Goal: Information Seeking & Learning: Learn about a topic

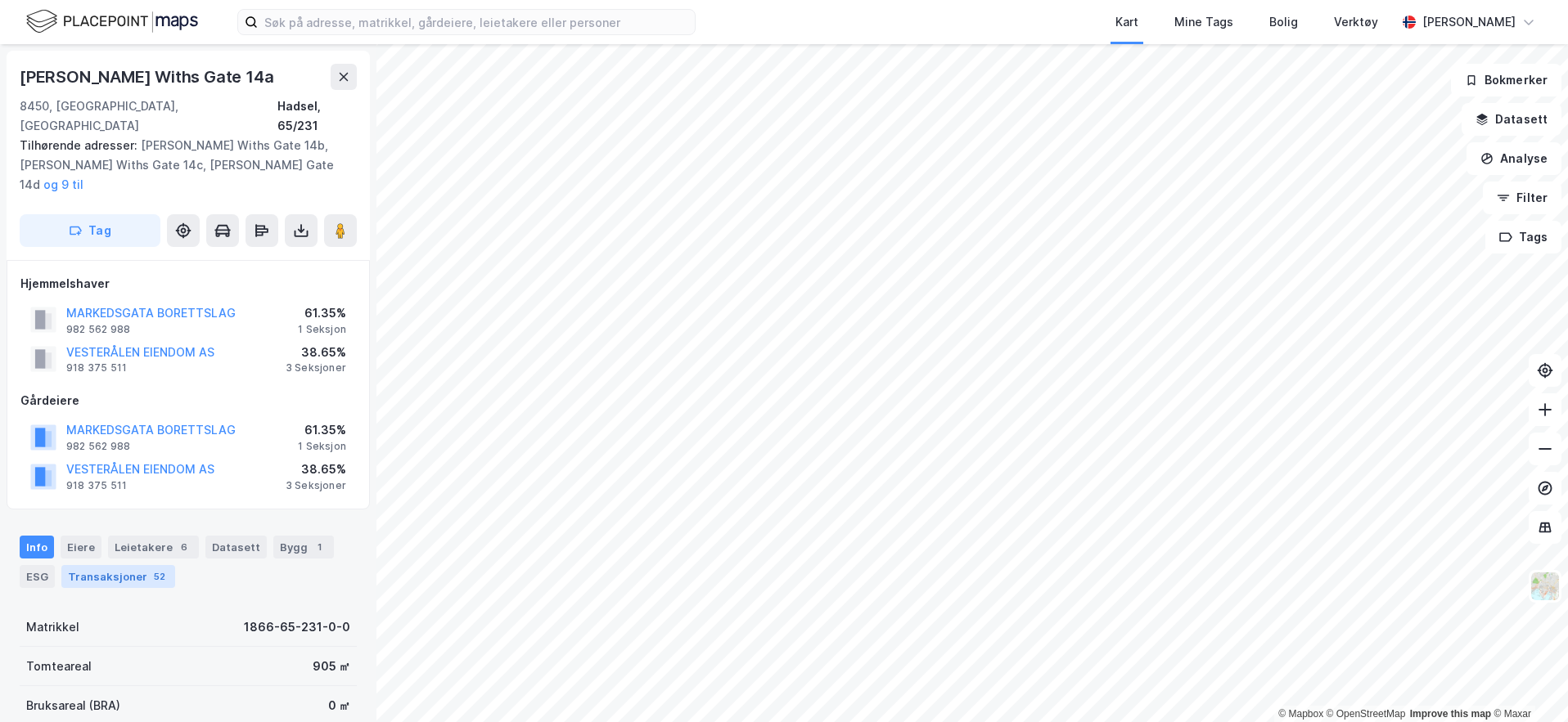
click at [138, 565] on div "Transaksjoner 52" at bounding box center [118, 576] width 114 height 23
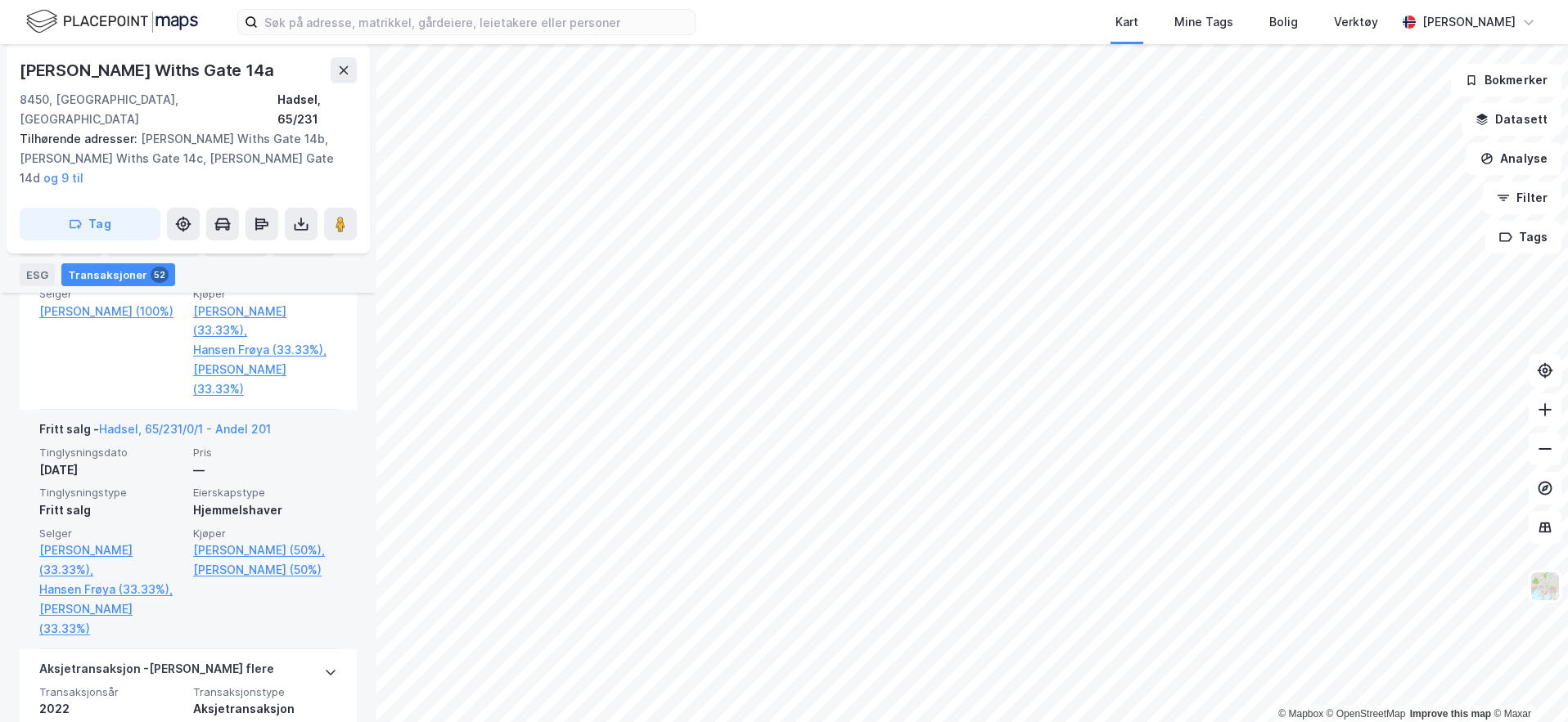
scroll to position [2086, 0]
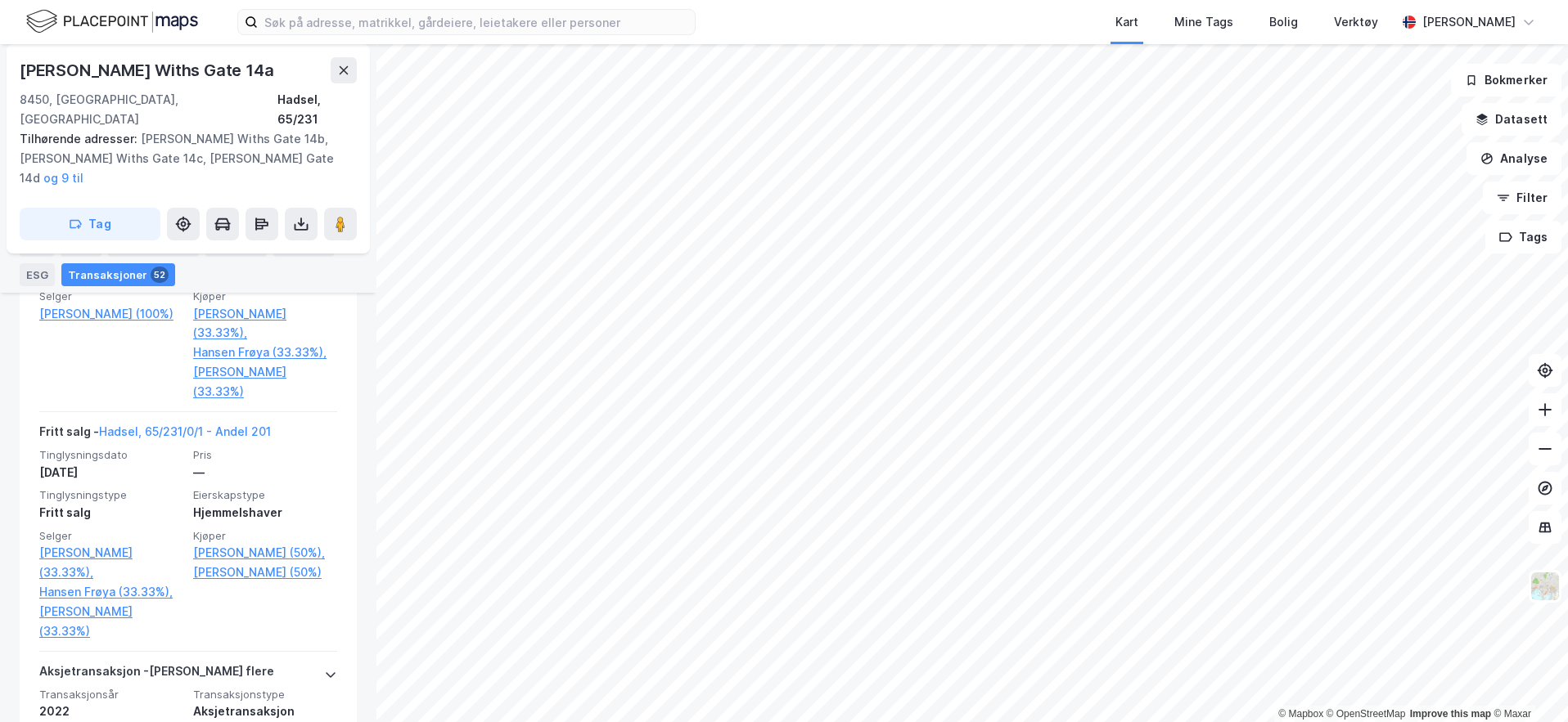
click at [349, 83] on div "[PERSON_NAME] Withs Gate 14a 8450, [GEOGRAPHIC_DATA], [GEOGRAPHIC_DATA] [GEOGRA…" at bounding box center [189, 93] width 337 height 72
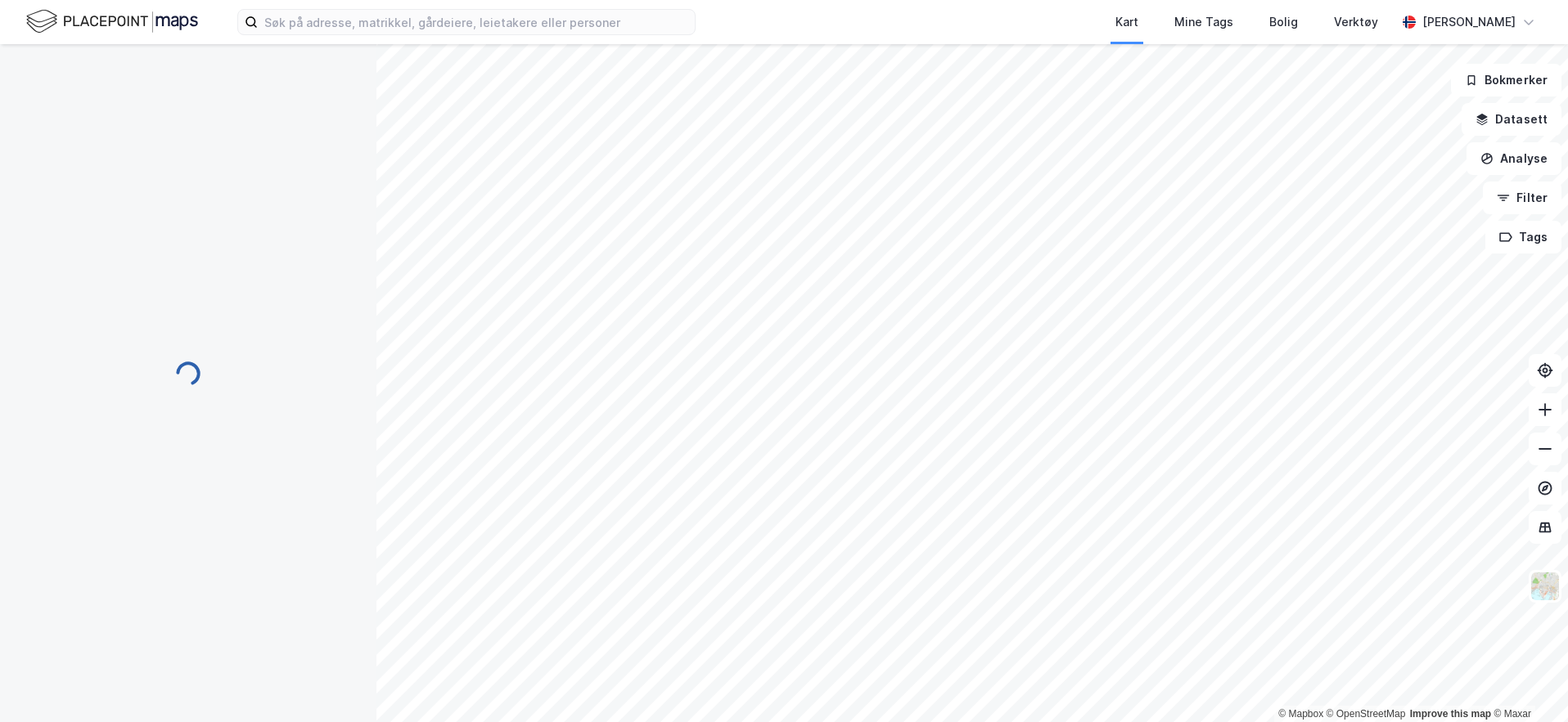
scroll to position [0, 0]
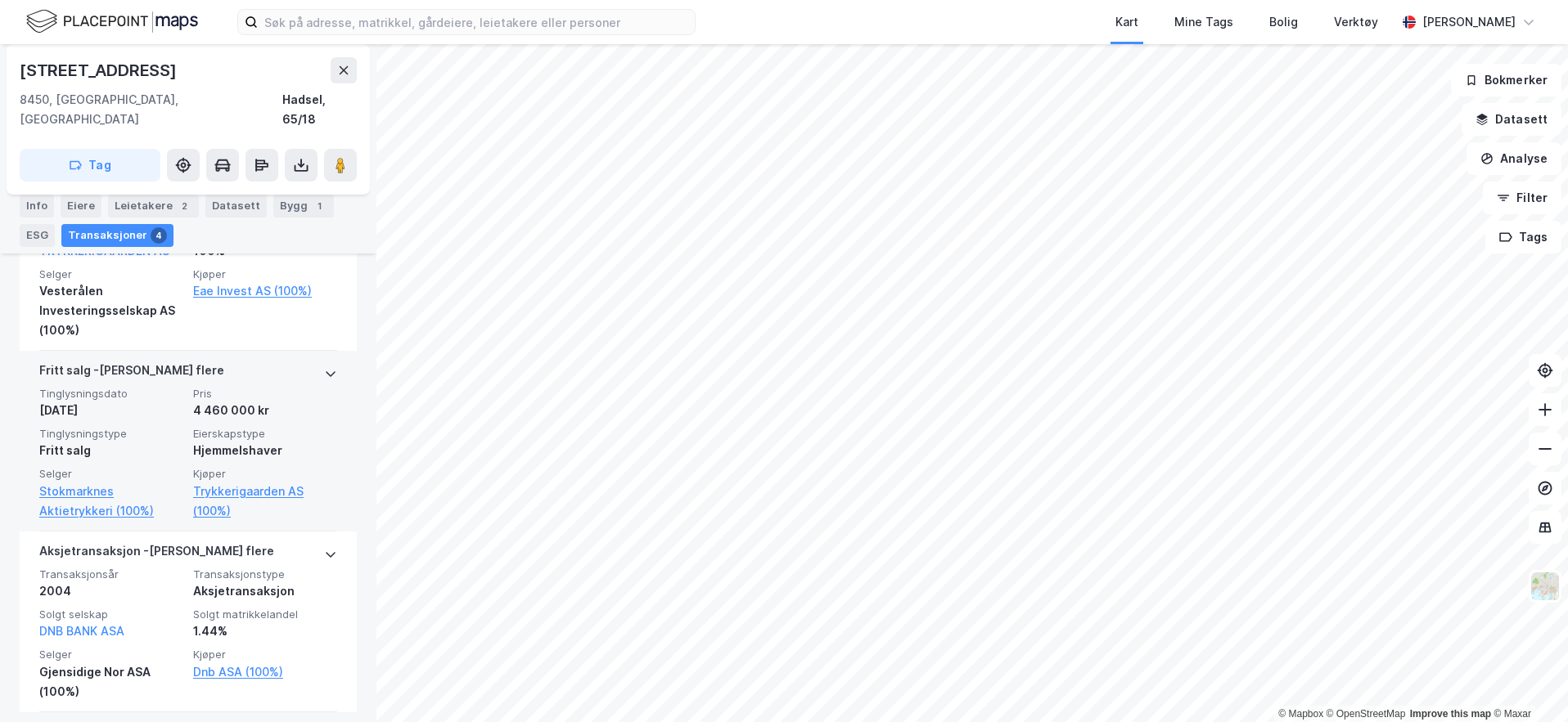
scroll to position [633, 0]
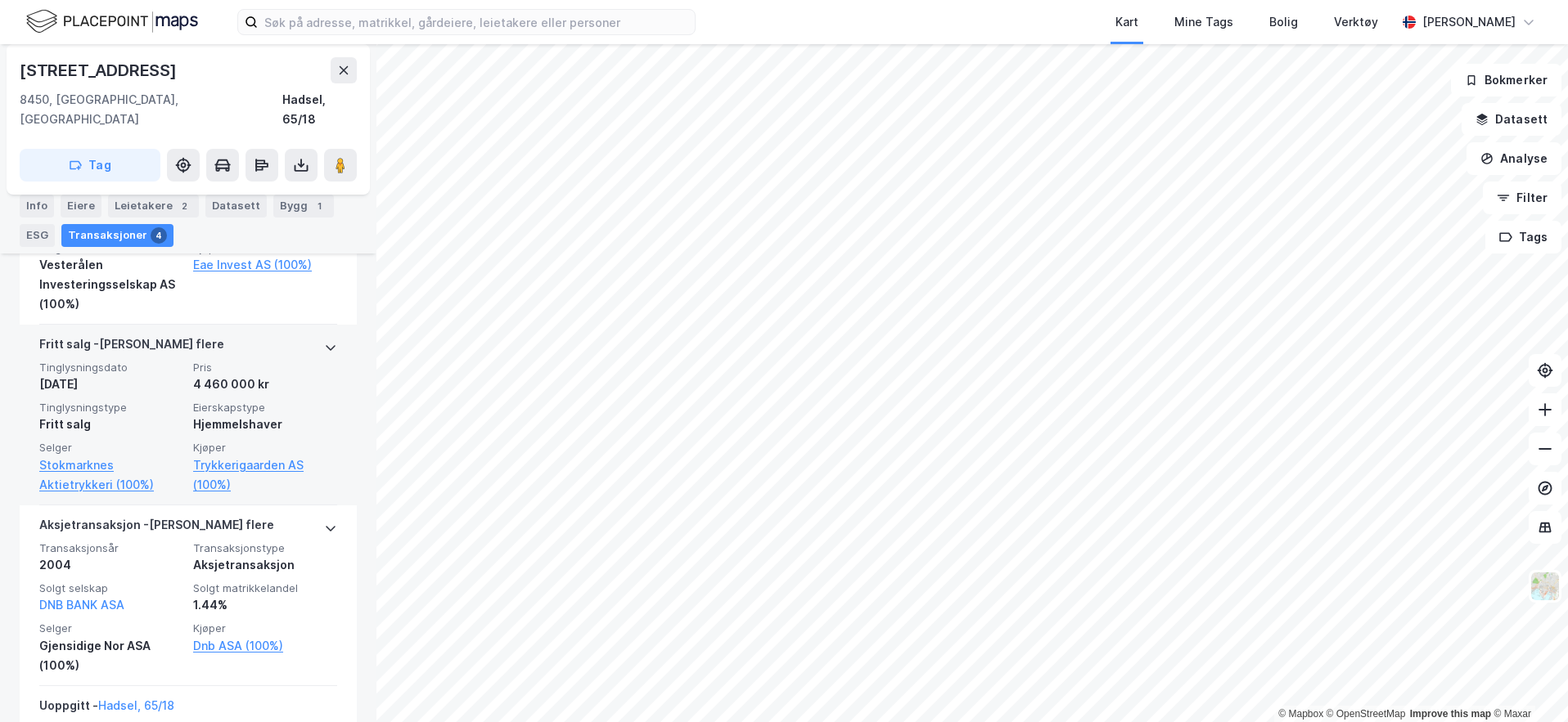
click at [325, 341] on icon at bounding box center [330, 347] width 13 height 13
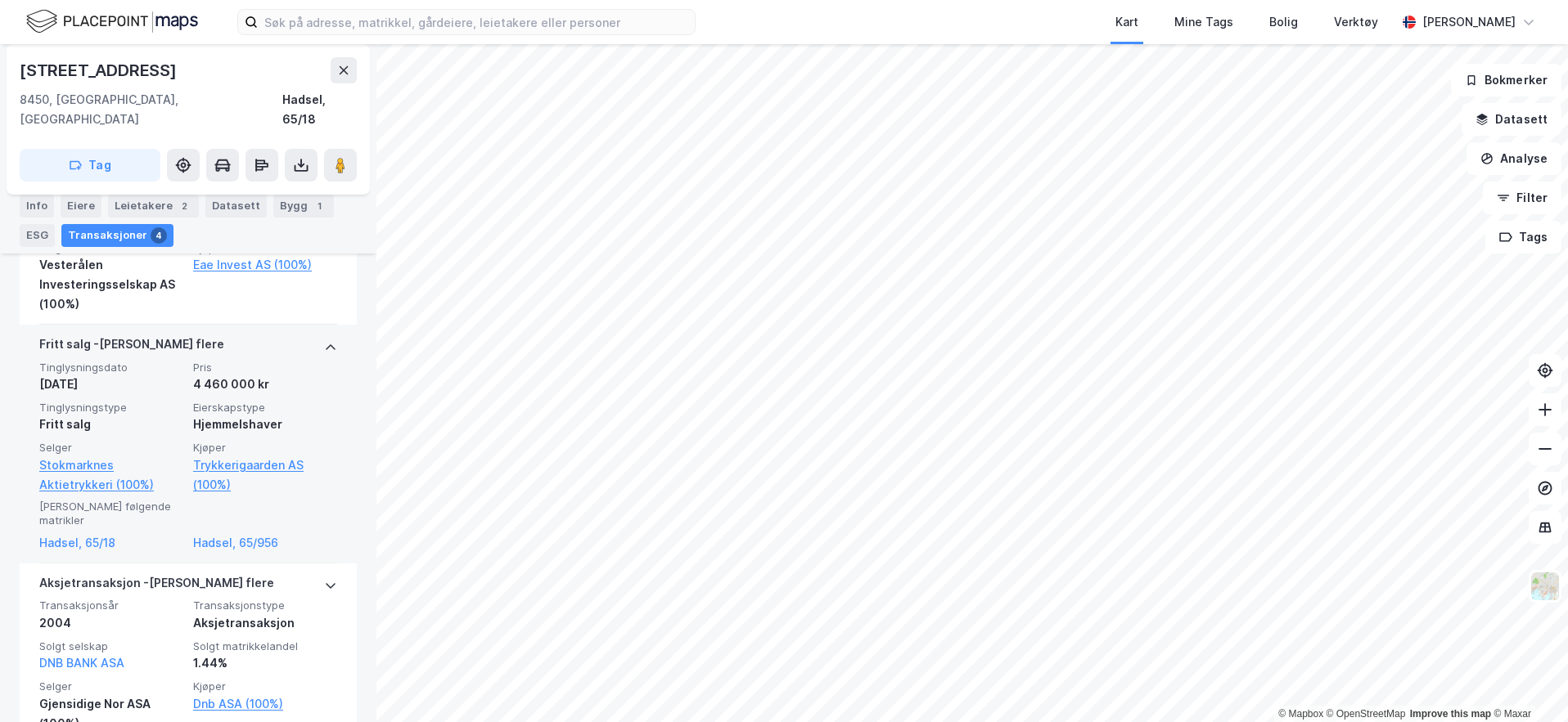
click at [325, 341] on icon at bounding box center [330, 347] width 13 height 13
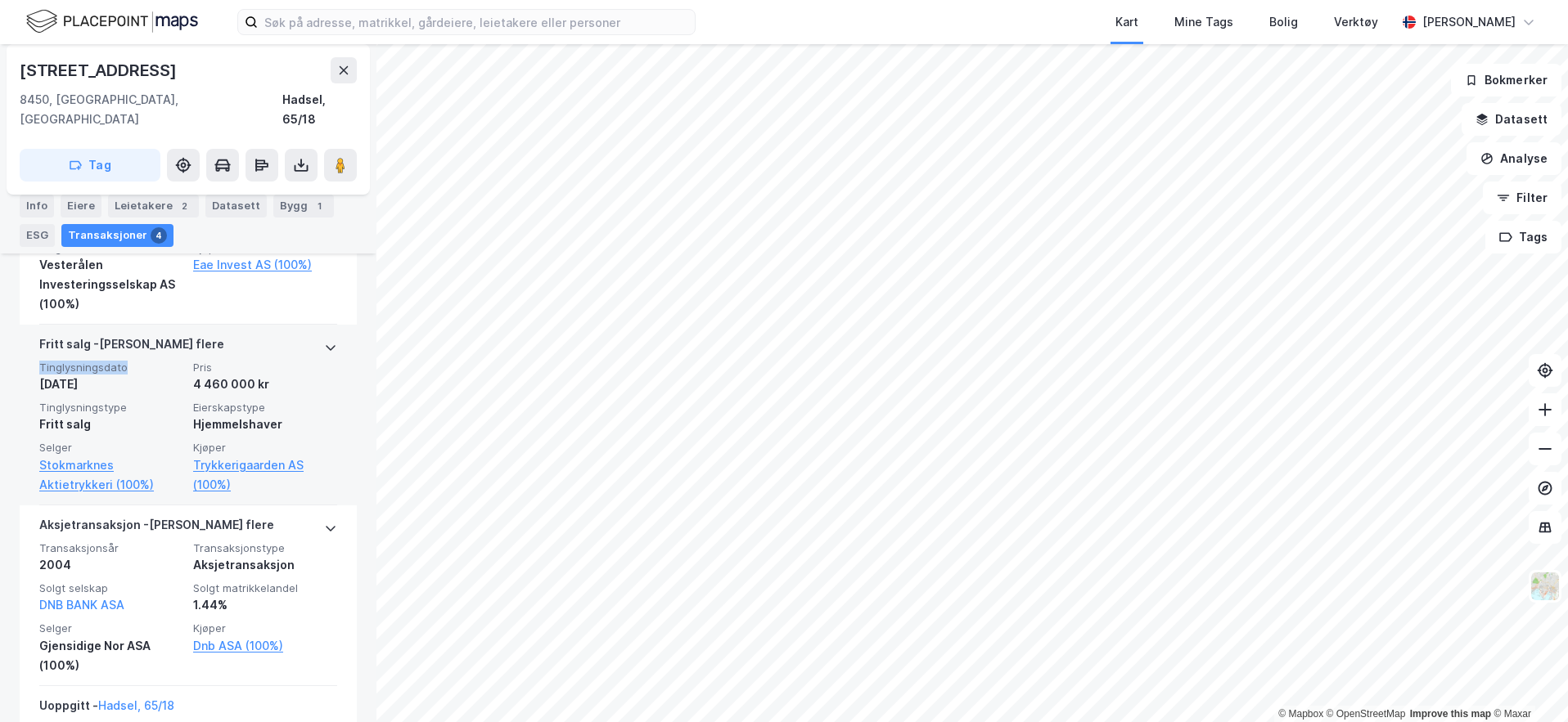
click at [325, 341] on icon at bounding box center [330, 347] width 13 height 13
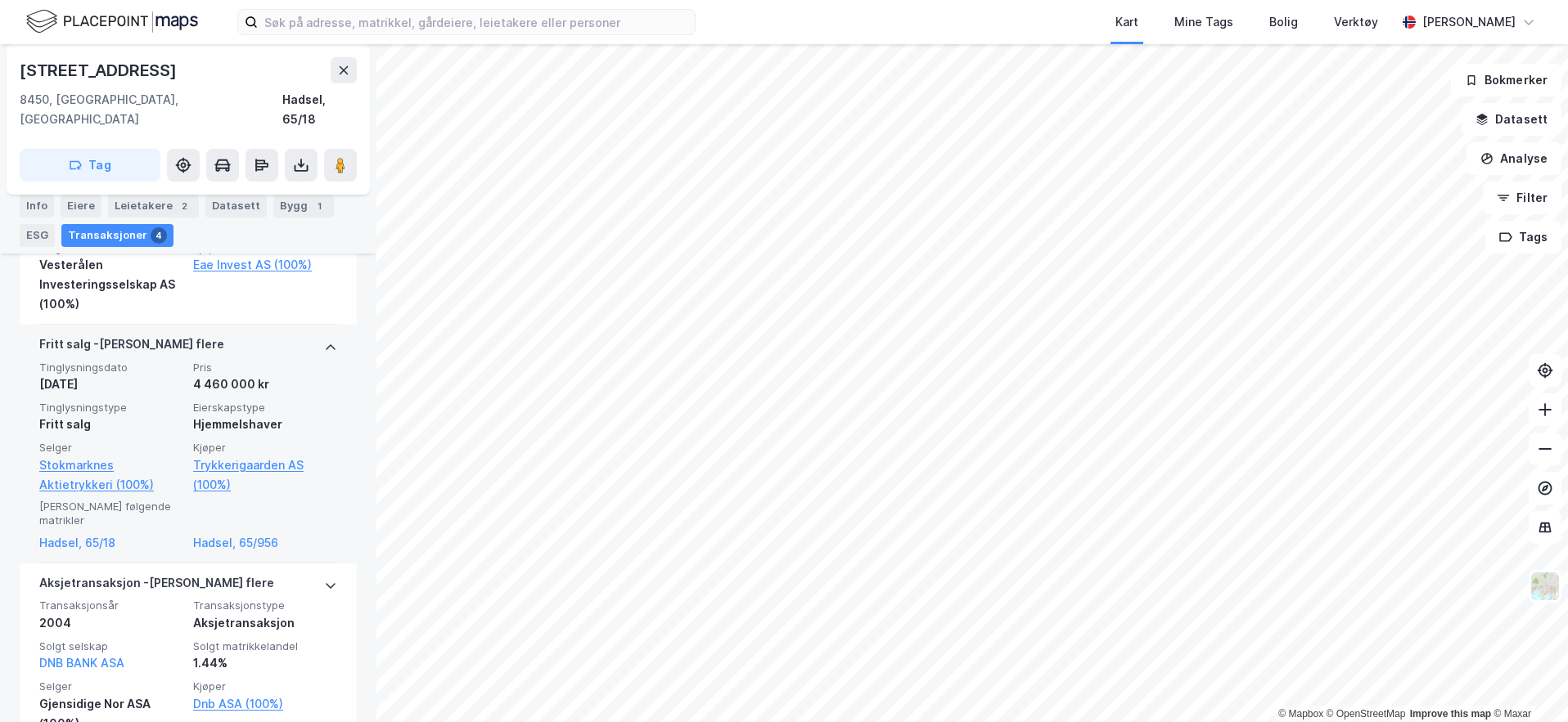
click at [325, 341] on icon at bounding box center [330, 347] width 13 height 13
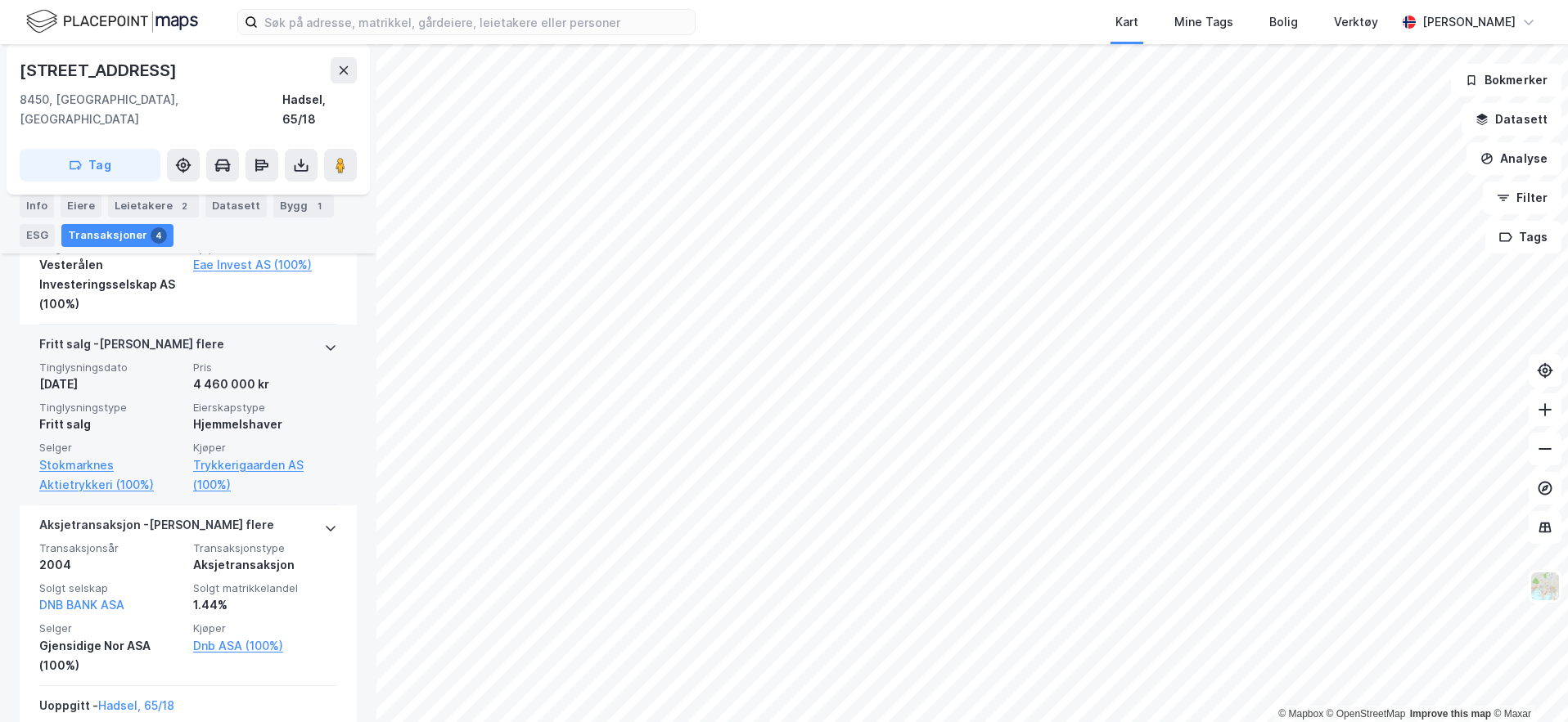
click at [325, 341] on icon at bounding box center [330, 347] width 13 height 13
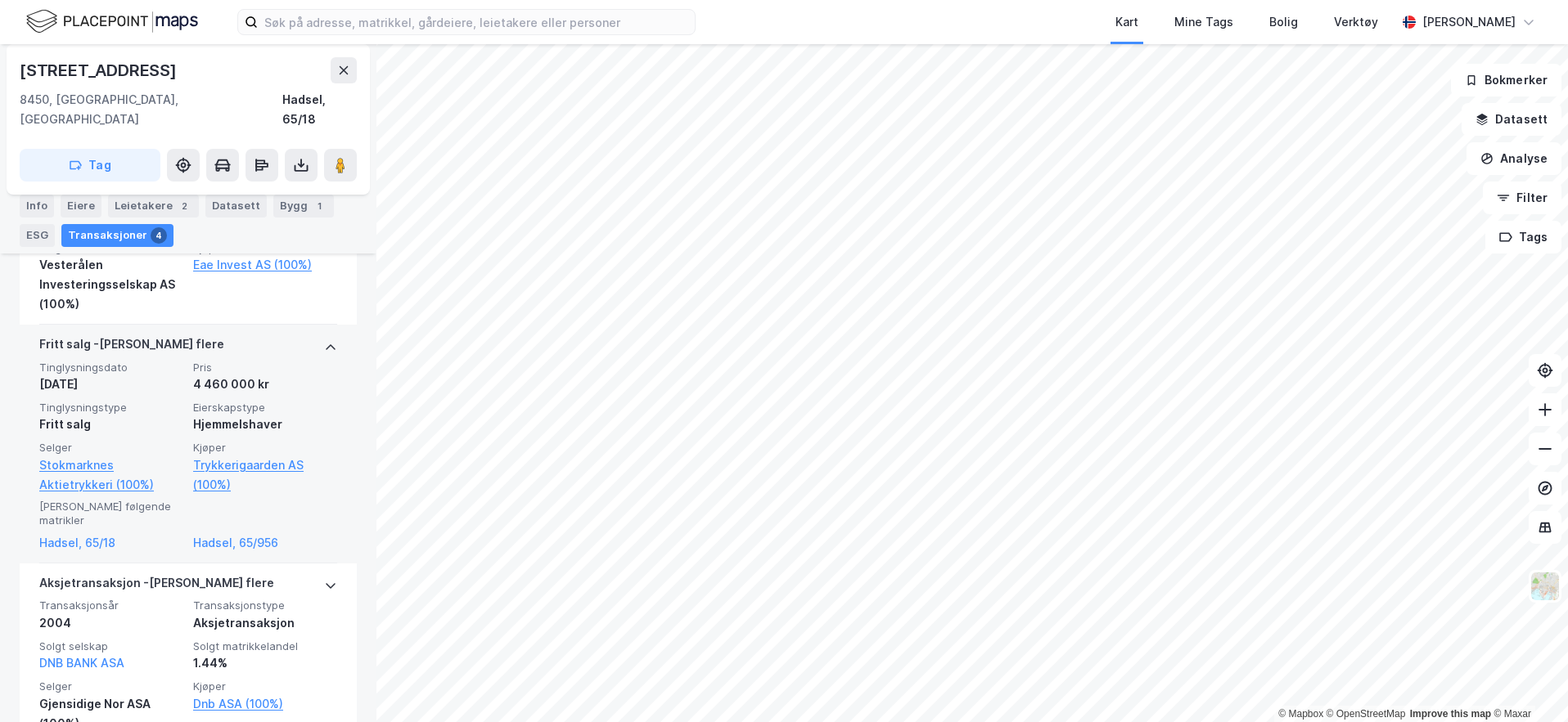
click at [325, 341] on icon at bounding box center [330, 347] width 13 height 13
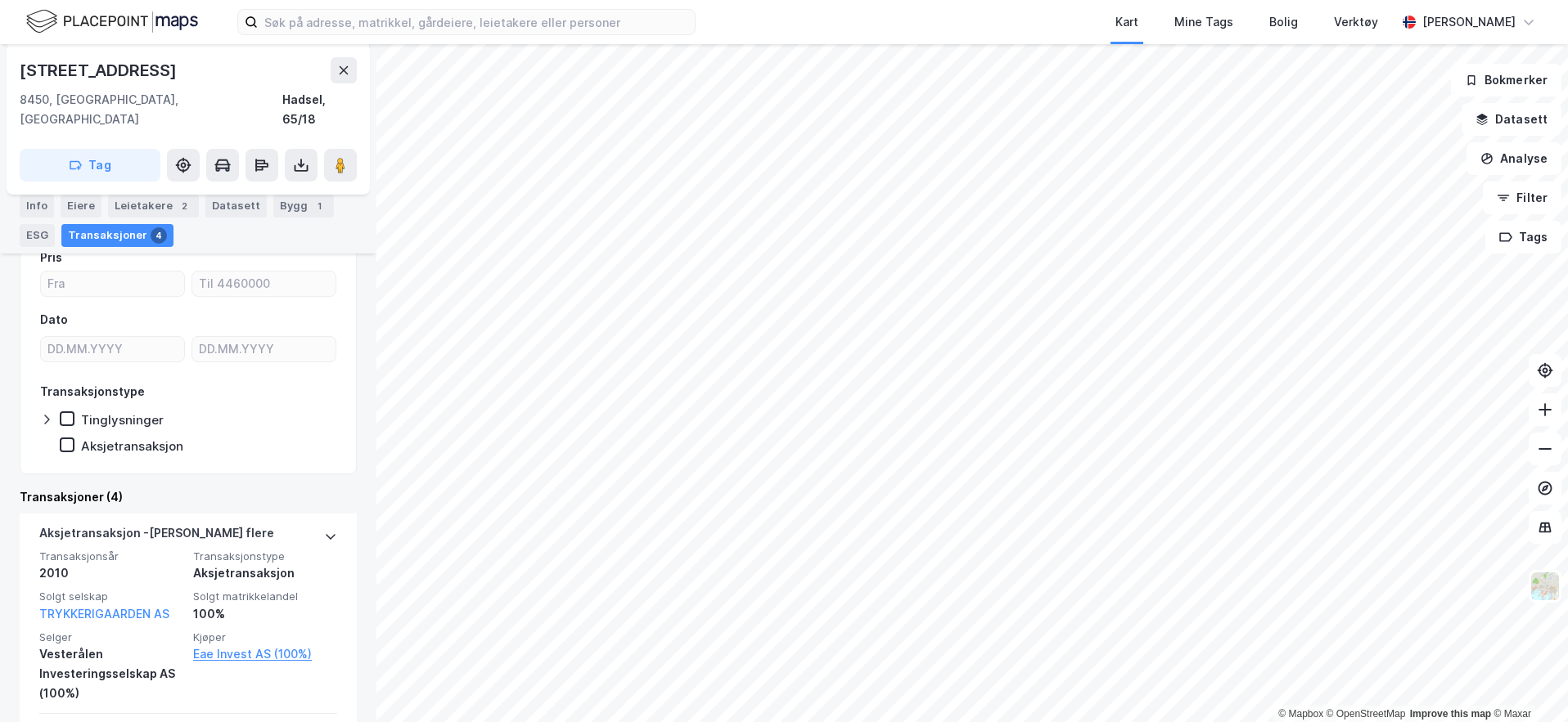
scroll to position [131, 0]
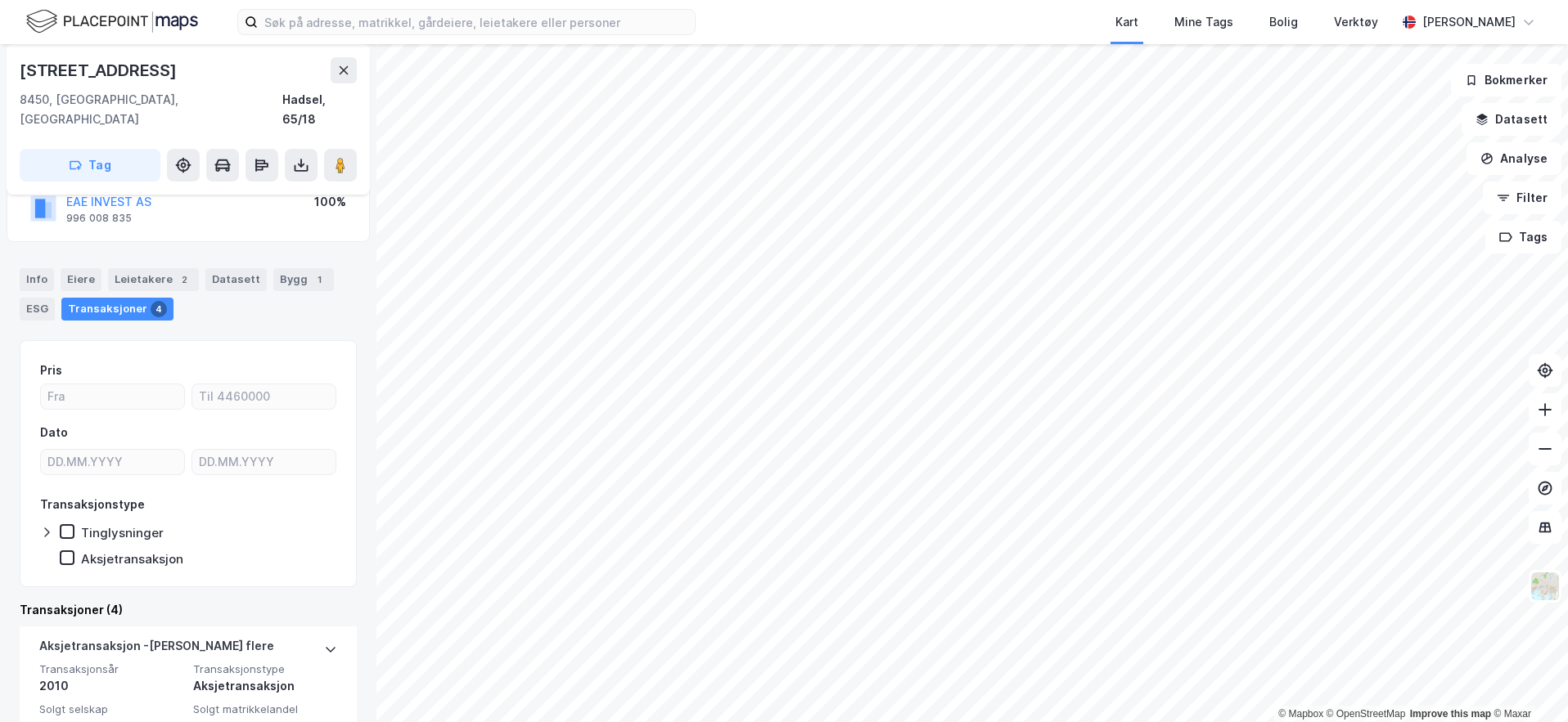
click at [283, 149] on div "Tag" at bounding box center [189, 165] width 337 height 33
click at [289, 149] on button at bounding box center [301, 165] width 33 height 33
click at [259, 191] on div "Last ned grunnbok" at bounding box center [220, 197] width 95 height 13
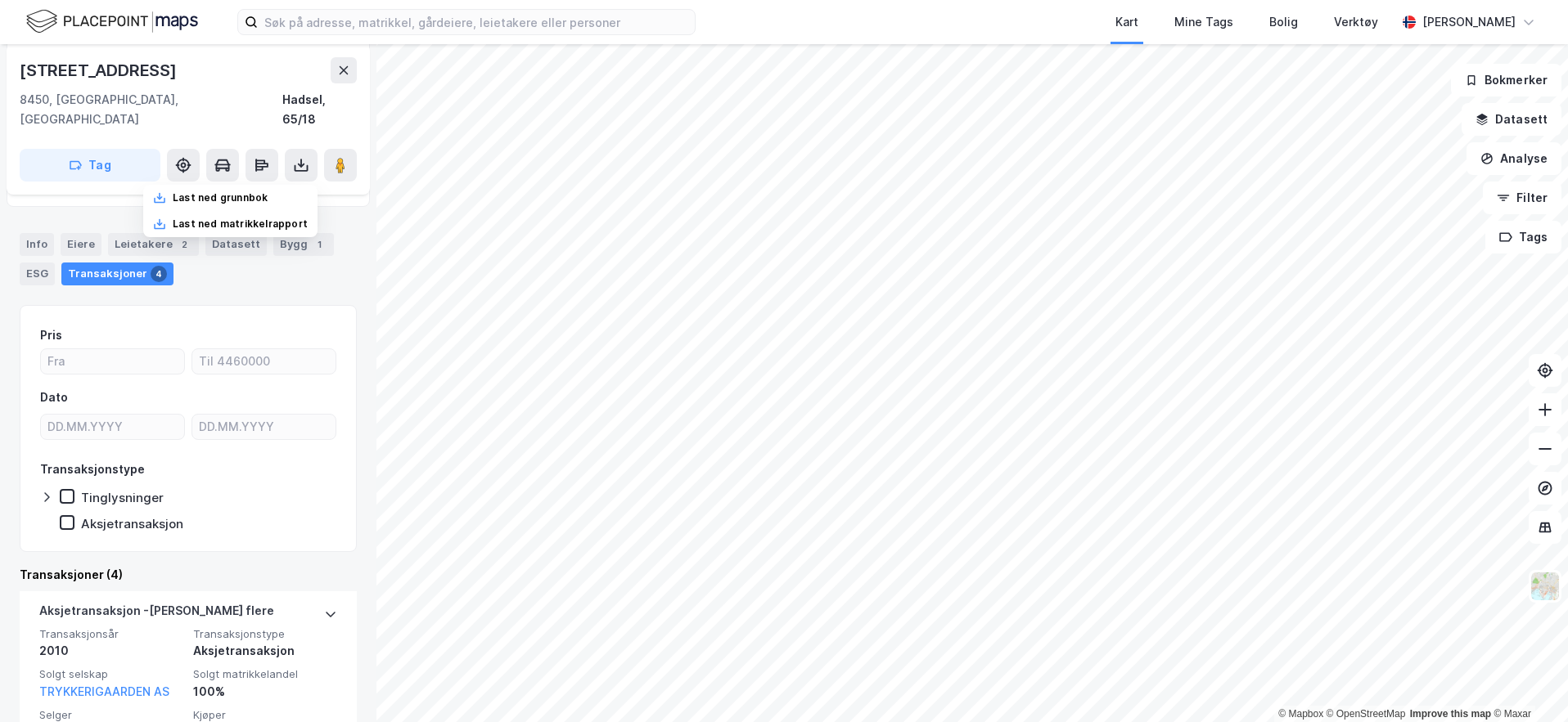
scroll to position [167, 0]
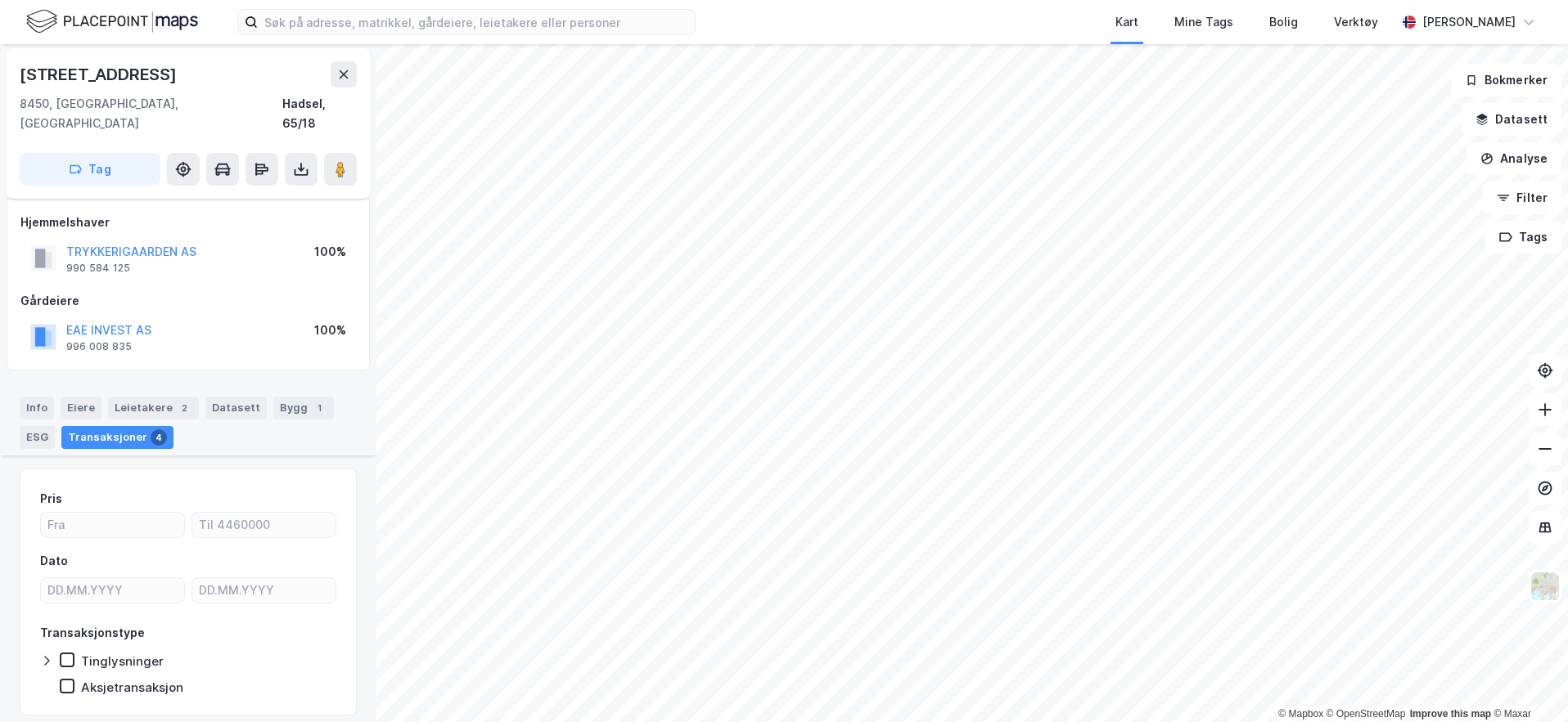
scroll to position [0, 0]
click at [81, 399] on div "Eiere" at bounding box center [80, 410] width 41 height 23
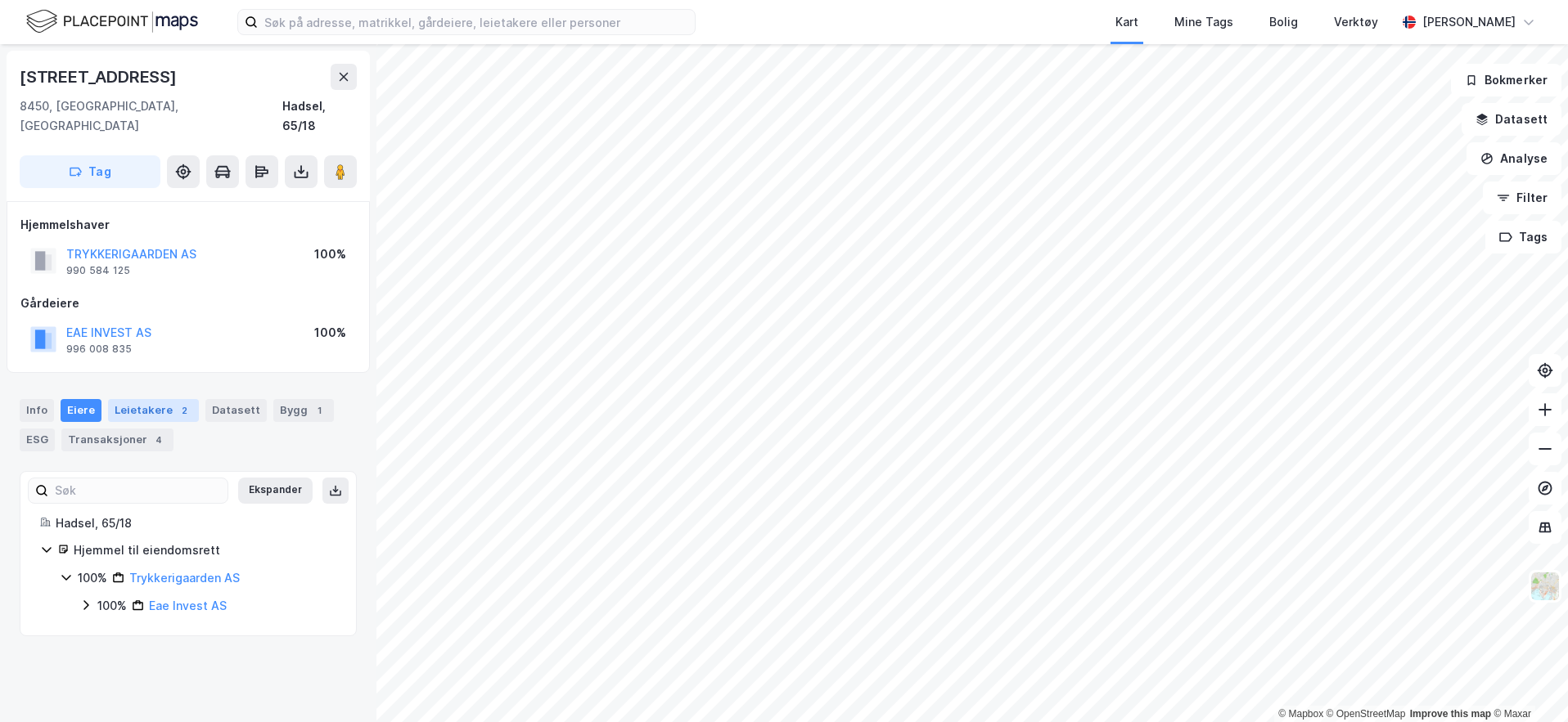
click at [159, 399] on div "Leietakere 2" at bounding box center [154, 410] width 91 height 23
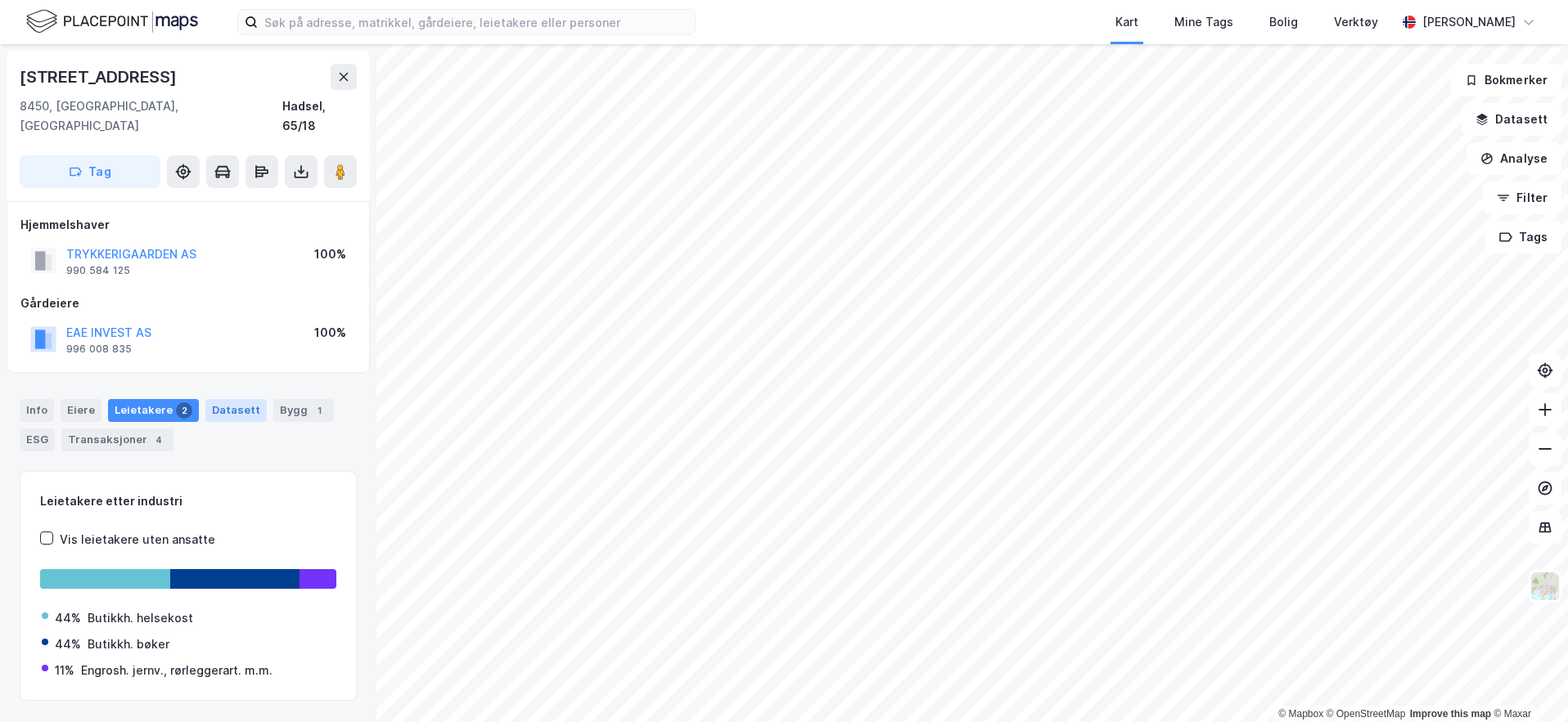
click at [217, 399] on div "Datasett" at bounding box center [236, 410] width 62 height 23
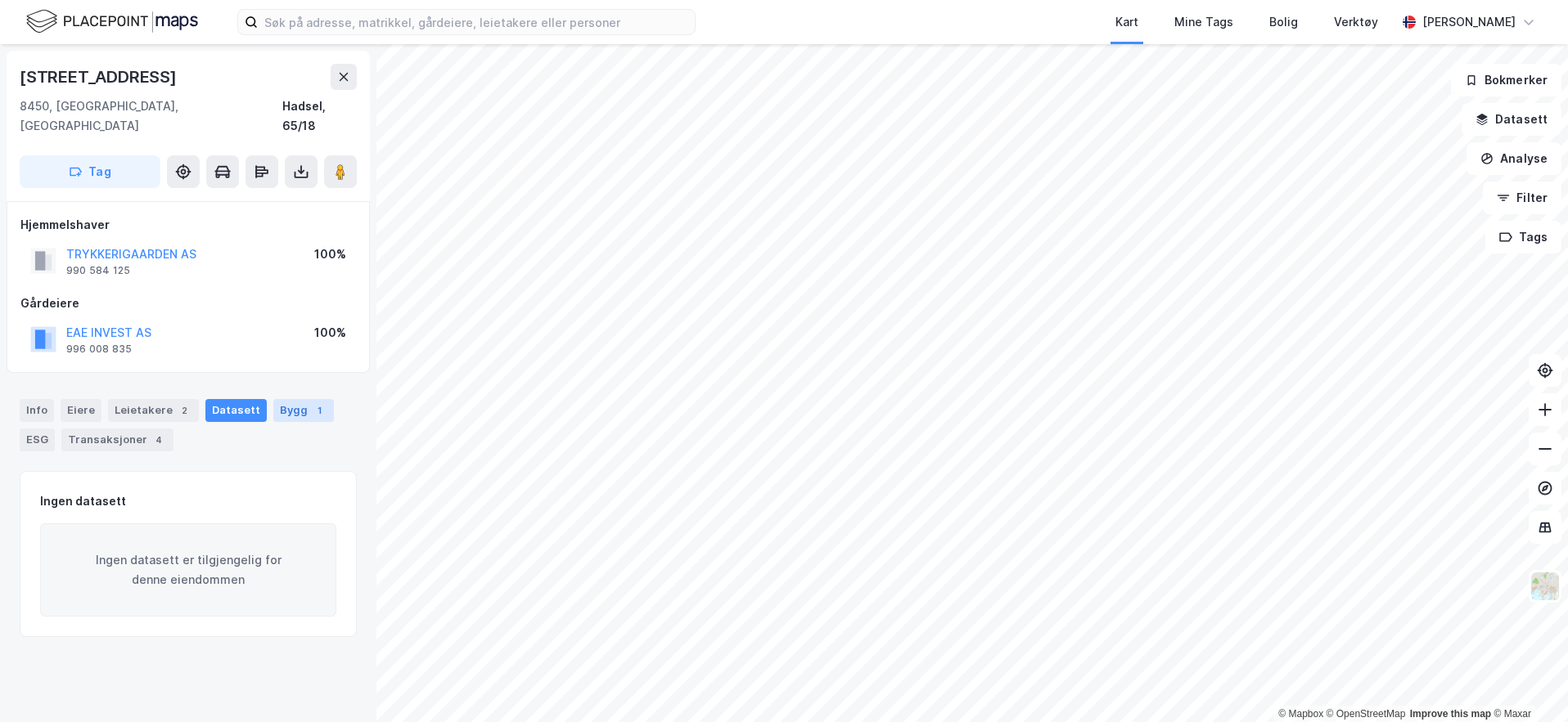
click at [274, 399] on div "Bygg 1" at bounding box center [303, 410] width 61 height 23
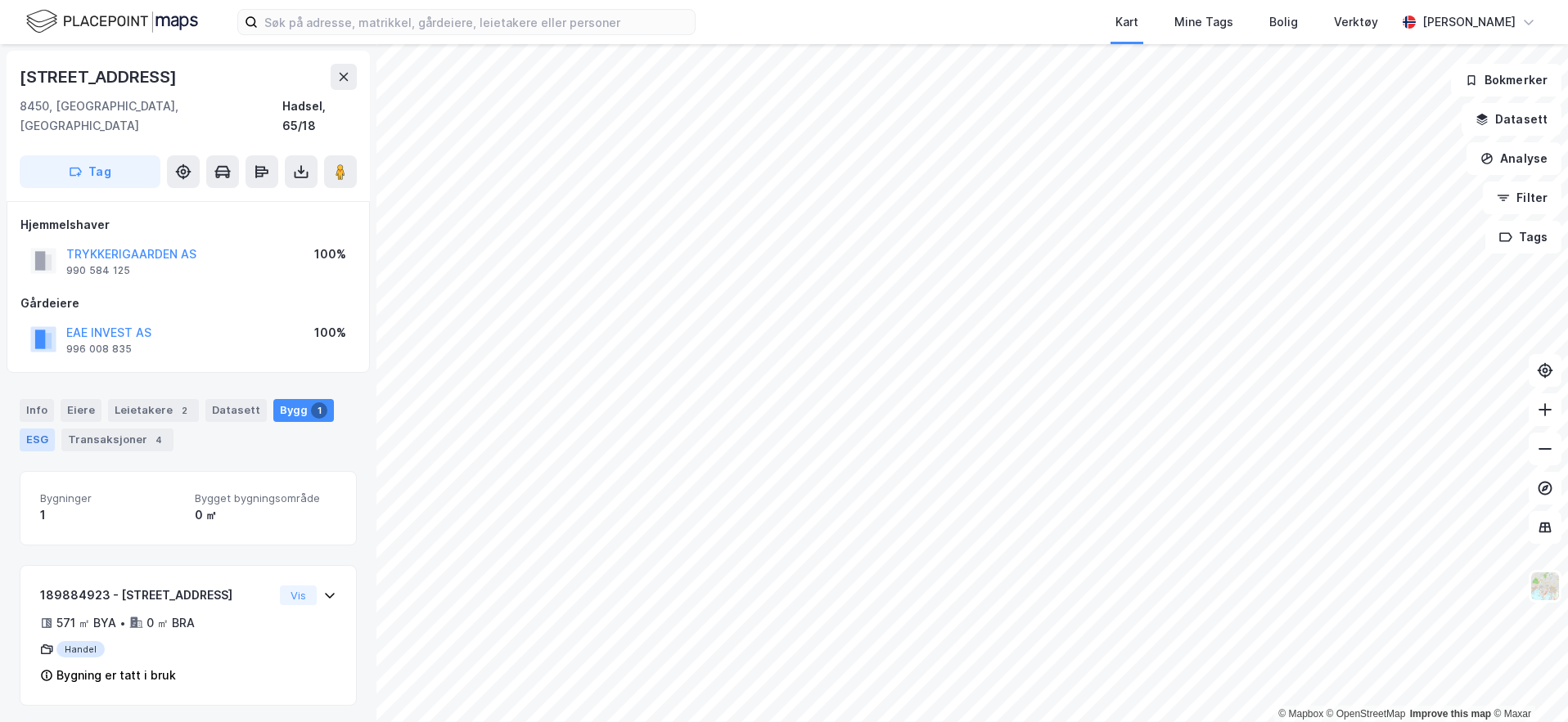
click at [47, 428] on div "ESG" at bounding box center [37, 439] width 35 height 23
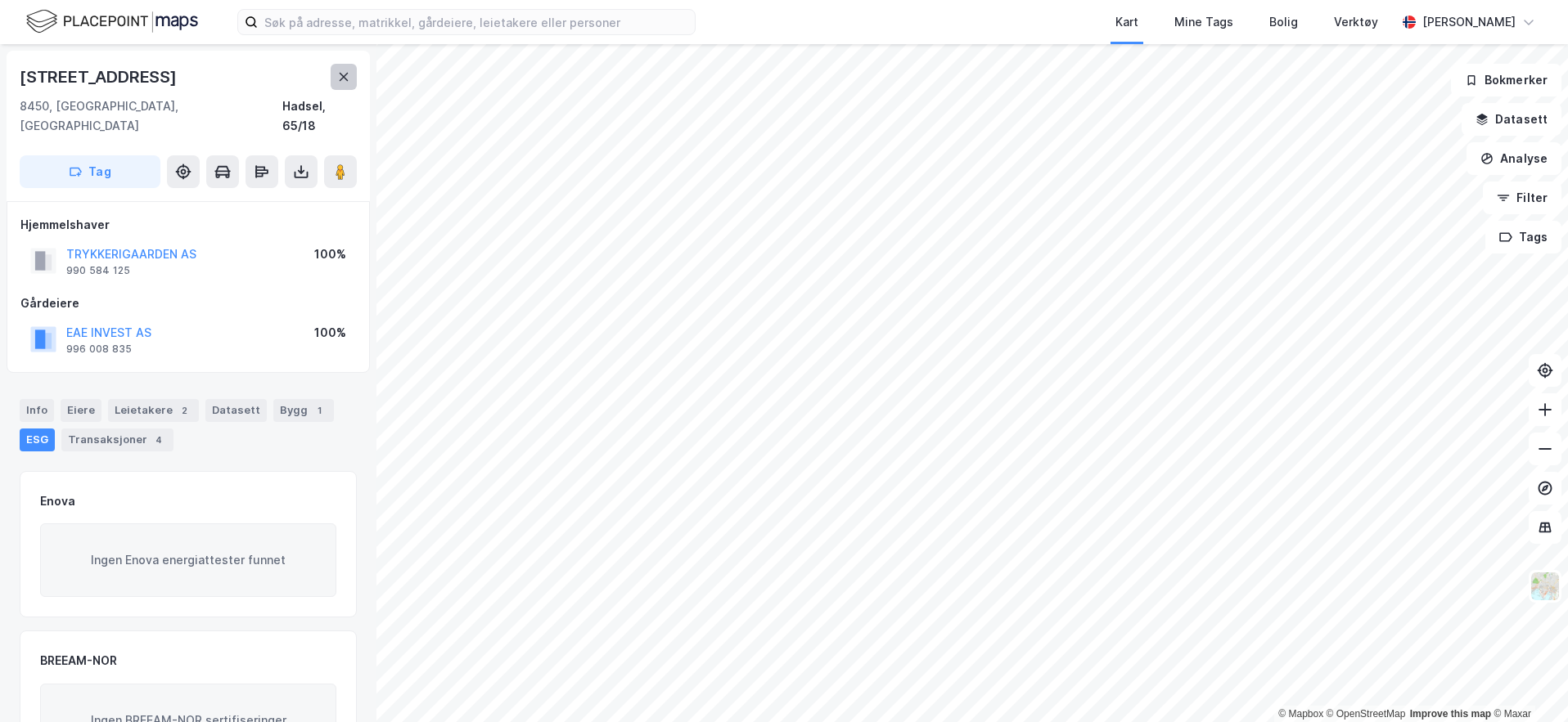
click at [349, 76] on icon at bounding box center [343, 76] width 13 height 13
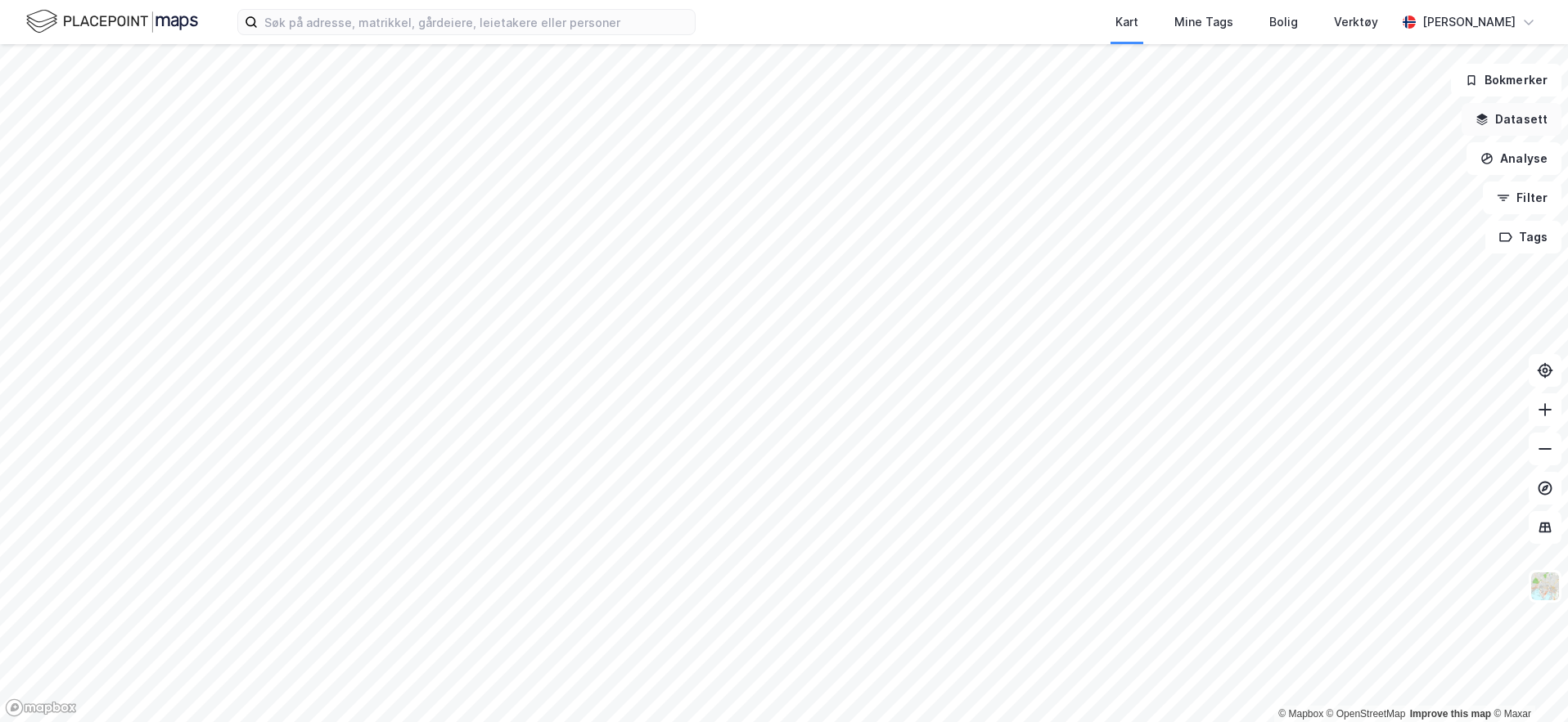
click at [1515, 121] on button "Datasett" at bounding box center [1511, 119] width 100 height 33
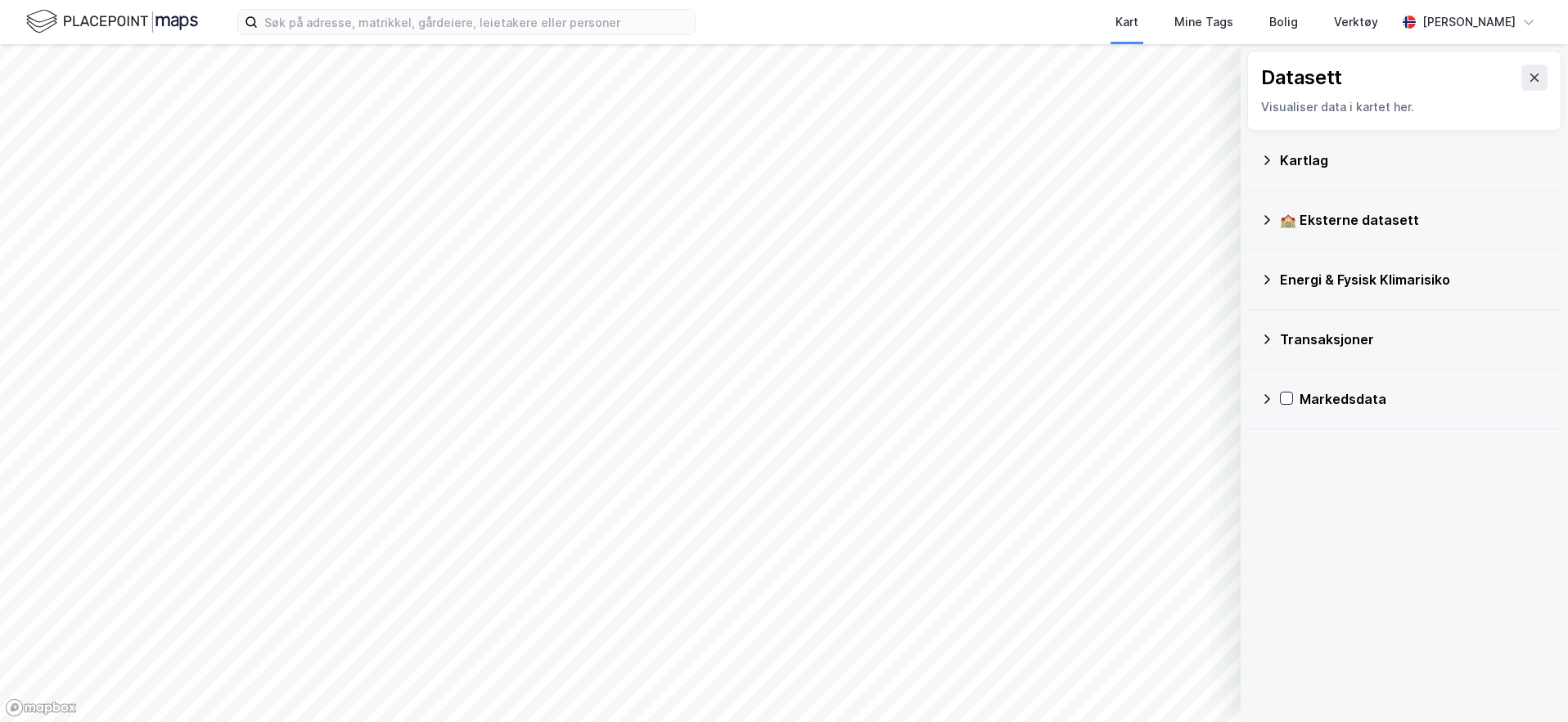
click at [1264, 161] on icon at bounding box center [1266, 160] width 13 height 13
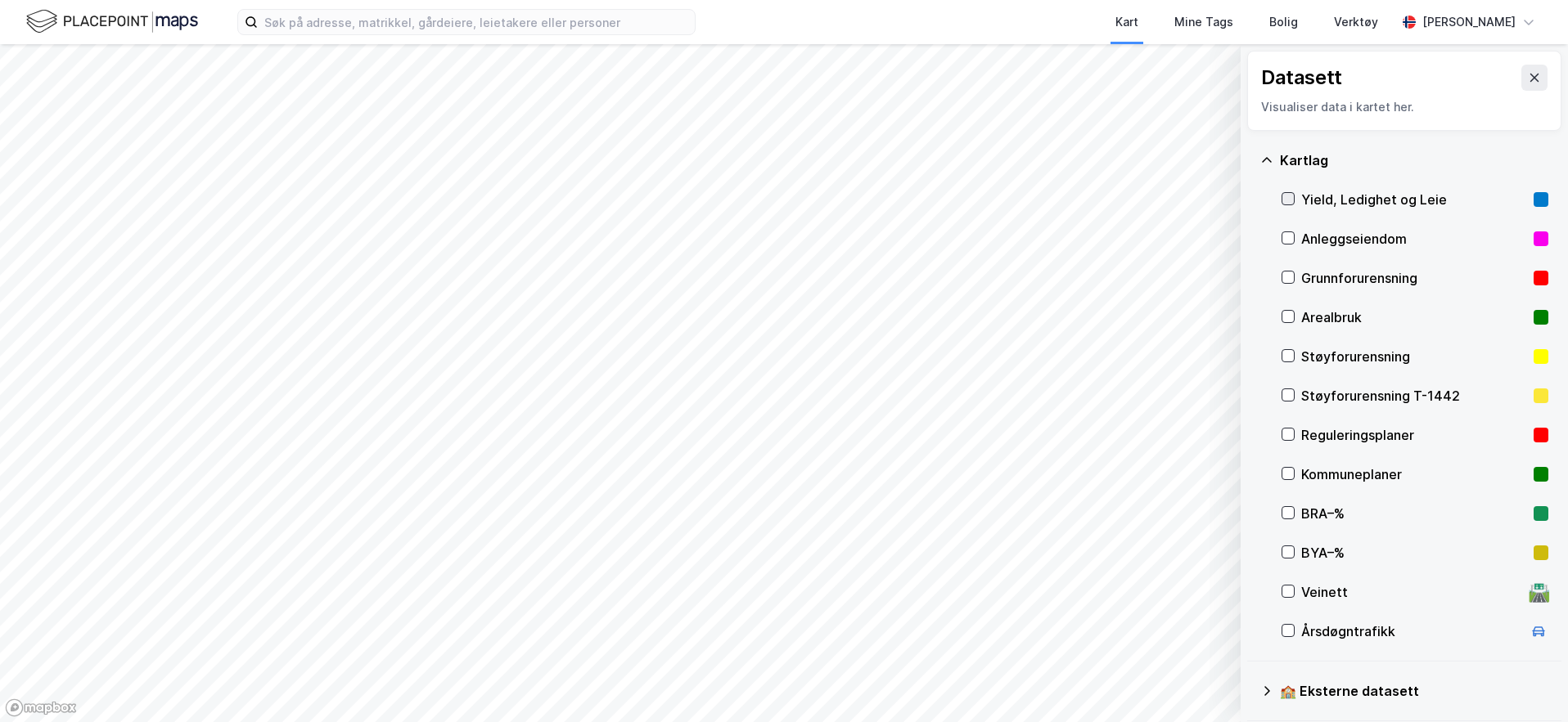
click at [1292, 200] on icon at bounding box center [1288, 199] width 12 height 12
click at [1291, 199] on icon at bounding box center [1288, 199] width 12 height 12
click at [1289, 237] on icon at bounding box center [1288, 238] width 12 height 12
click at [1284, 234] on icon at bounding box center [1288, 238] width 12 height 12
click at [1290, 278] on icon at bounding box center [1288, 278] width 9 height 6
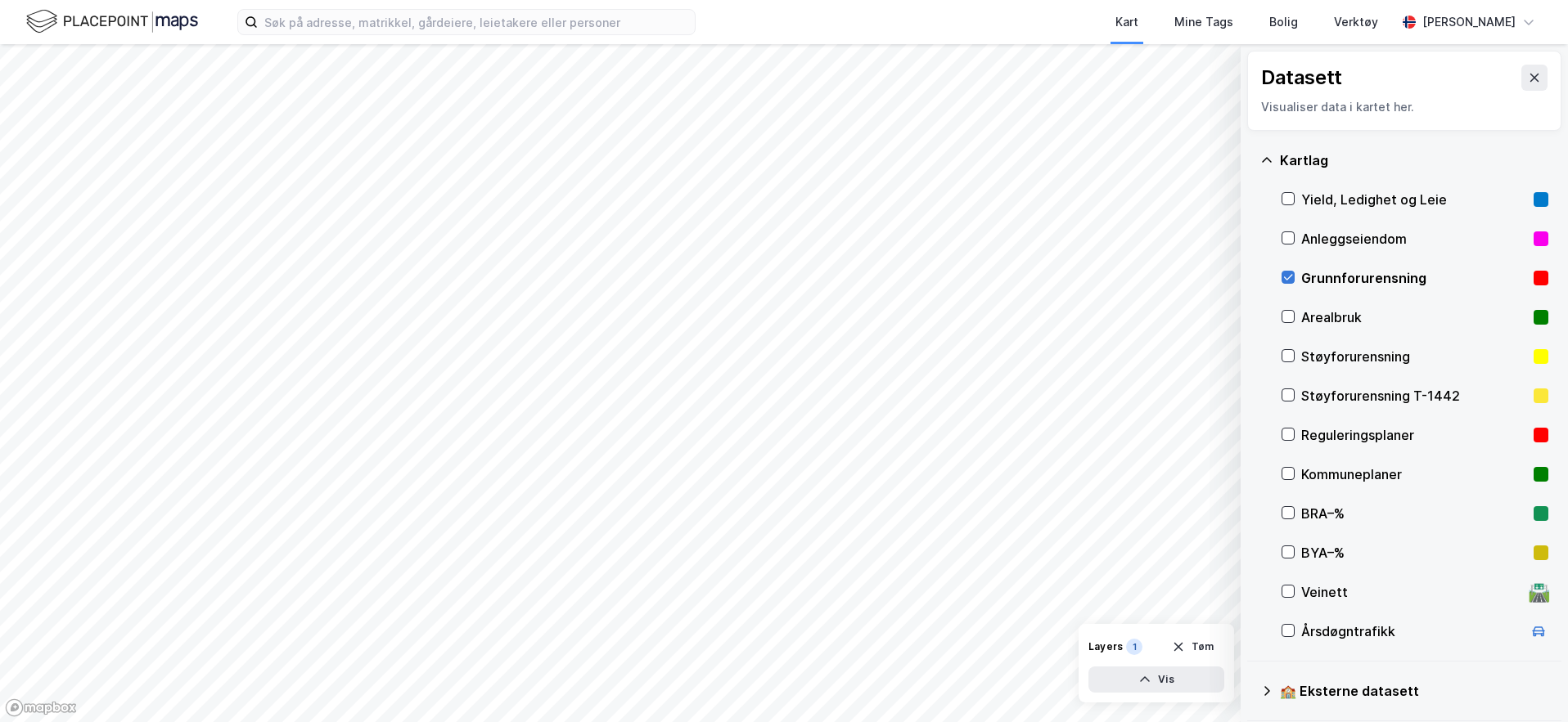
click at [1286, 279] on icon at bounding box center [1288, 278] width 9 height 6
click at [1266, 162] on icon at bounding box center [1266, 160] width 13 height 13
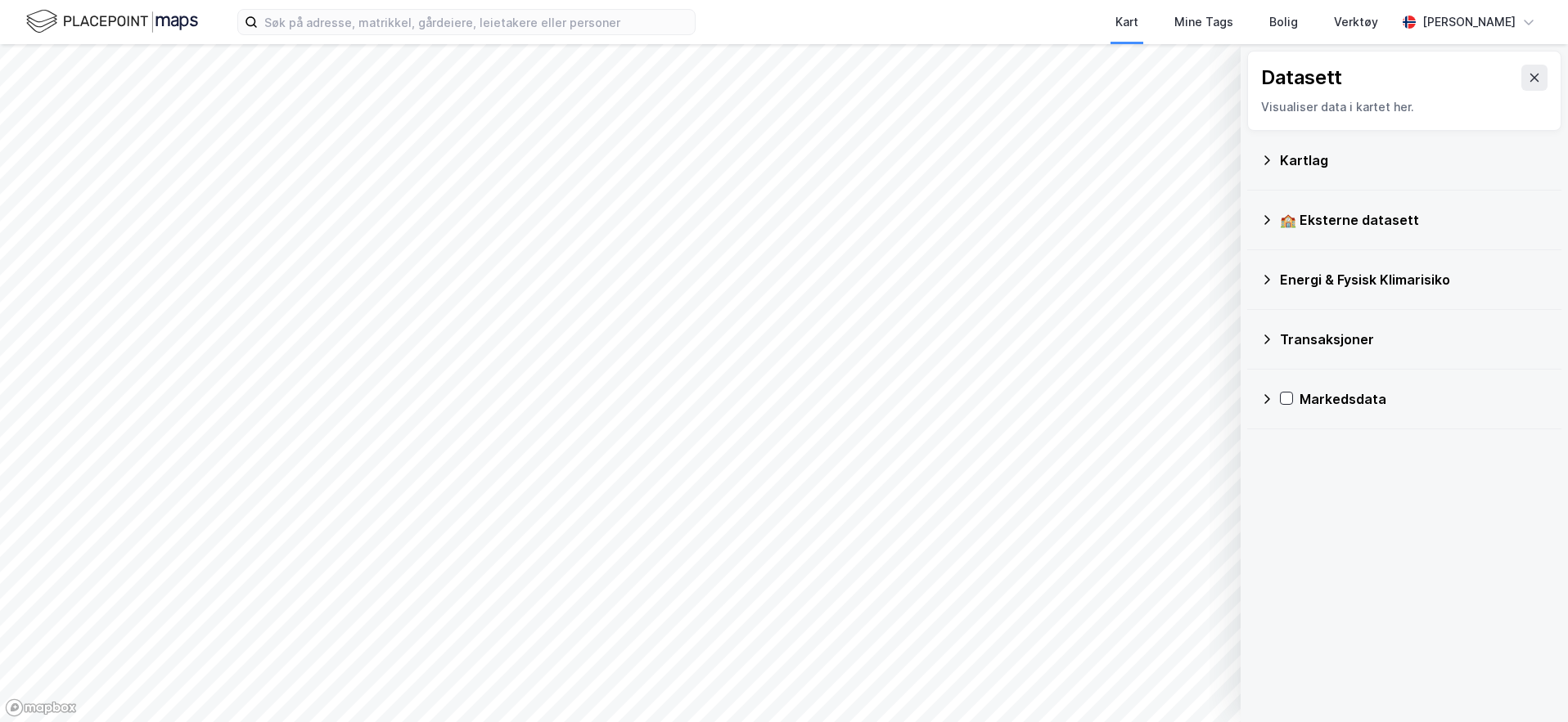
click at [1268, 339] on icon at bounding box center [1267, 339] width 6 height 10
click at [1270, 345] on icon at bounding box center [1266, 339] width 13 height 13
